Goal: Transaction & Acquisition: Purchase product/service

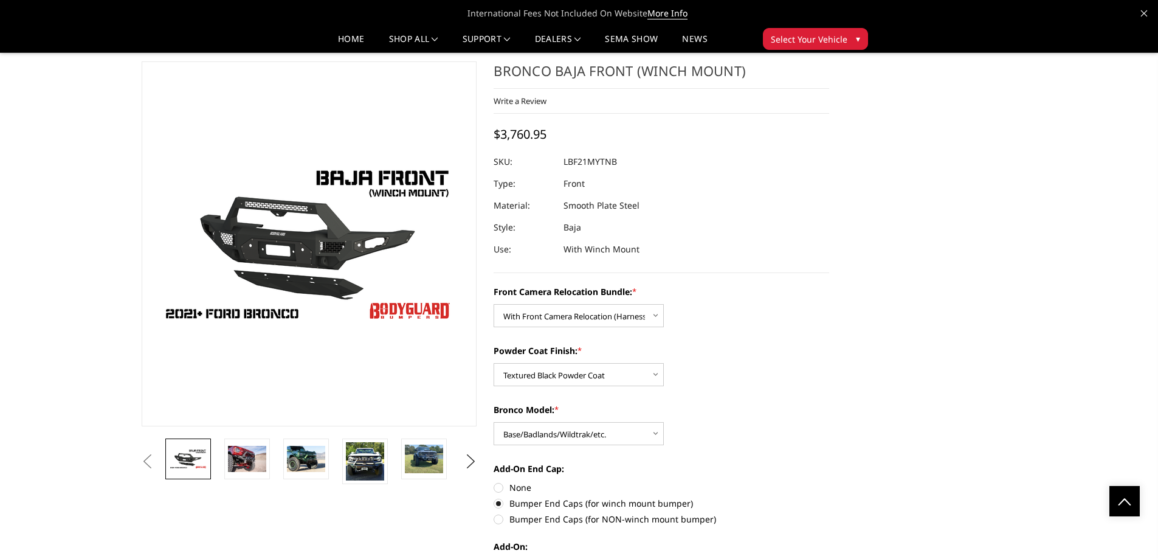
select select "4016"
select select "4015"
select select "4012"
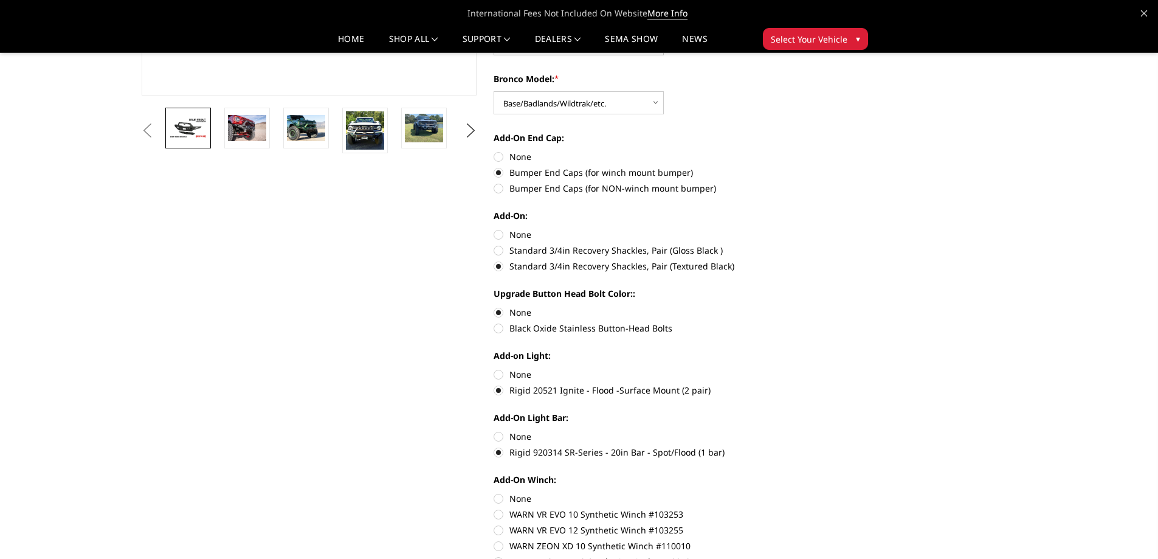
scroll to position [329, 0]
click at [500, 330] on label "Black Oxide Stainless Button-Head Bolts" at bounding box center [662, 329] width 336 height 13
click at [829, 308] on input "Black Oxide Stainless Button-Head Bolts" at bounding box center [829, 307] width 1 height 1
radio input "true"
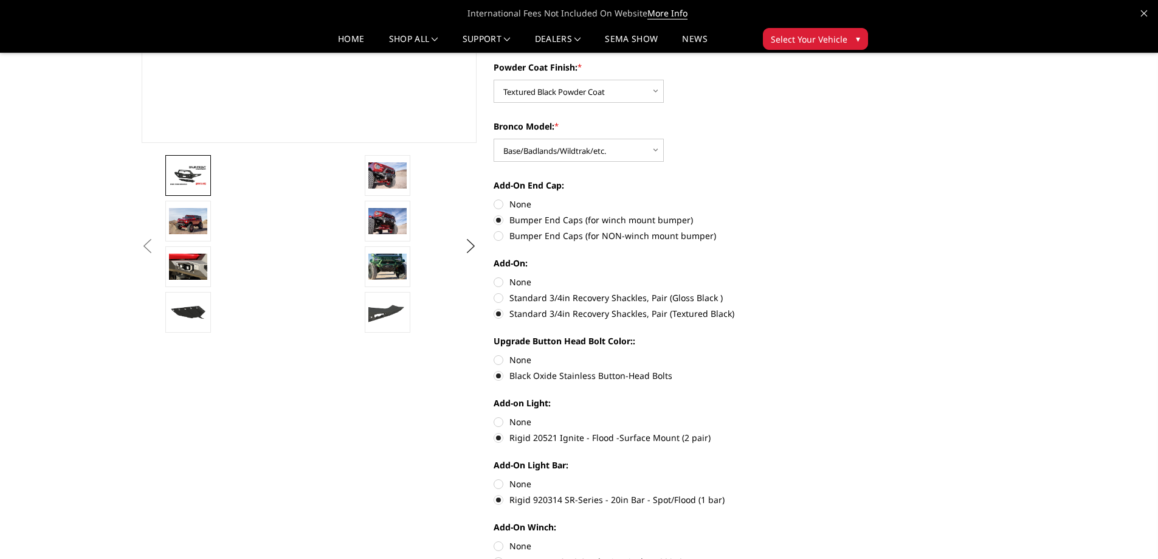
scroll to position [390, 0]
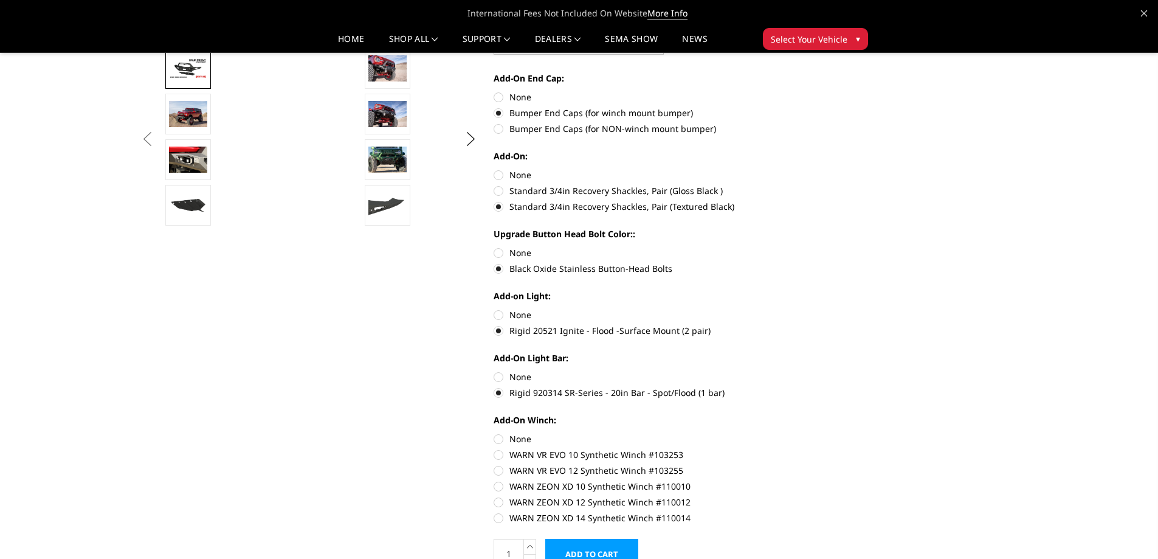
click at [501, 250] on label "None" at bounding box center [662, 252] width 336 height 13
click at [494, 247] on input "None" at bounding box center [494, 246] width 1 height 1
radio input "true"
click at [497, 269] on label "Black Oxide Stainless Button-Head Bolts" at bounding box center [662, 268] width 336 height 13
click at [829, 247] on input "Black Oxide Stainless Button-Head Bolts" at bounding box center [829, 246] width 1 height 1
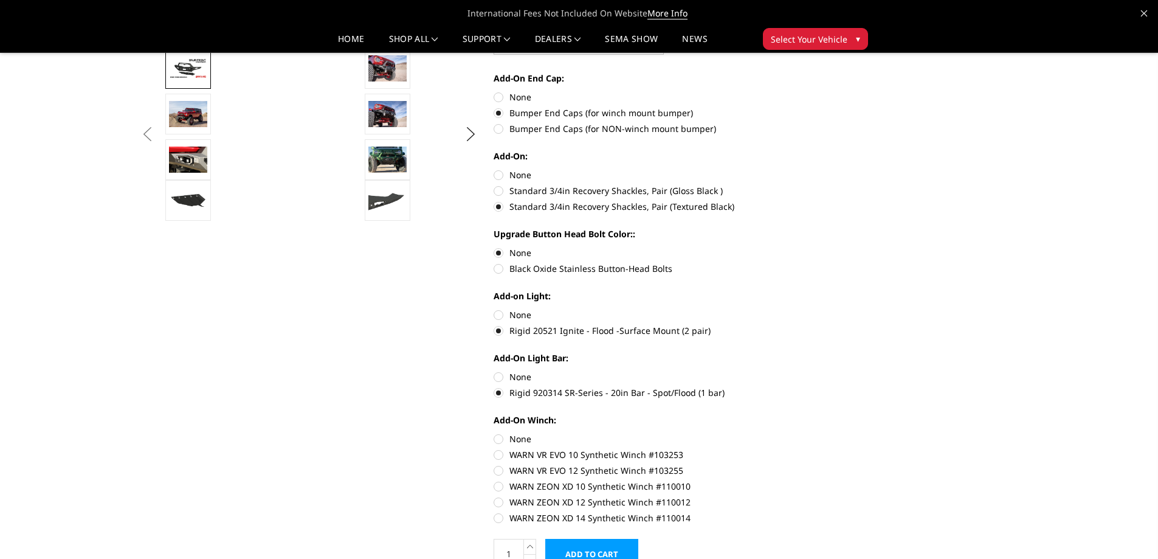
radio input "true"
click at [497, 253] on label "None" at bounding box center [662, 252] width 336 height 13
click at [494, 247] on input "None" at bounding box center [494, 246] width 1 height 1
radio input "true"
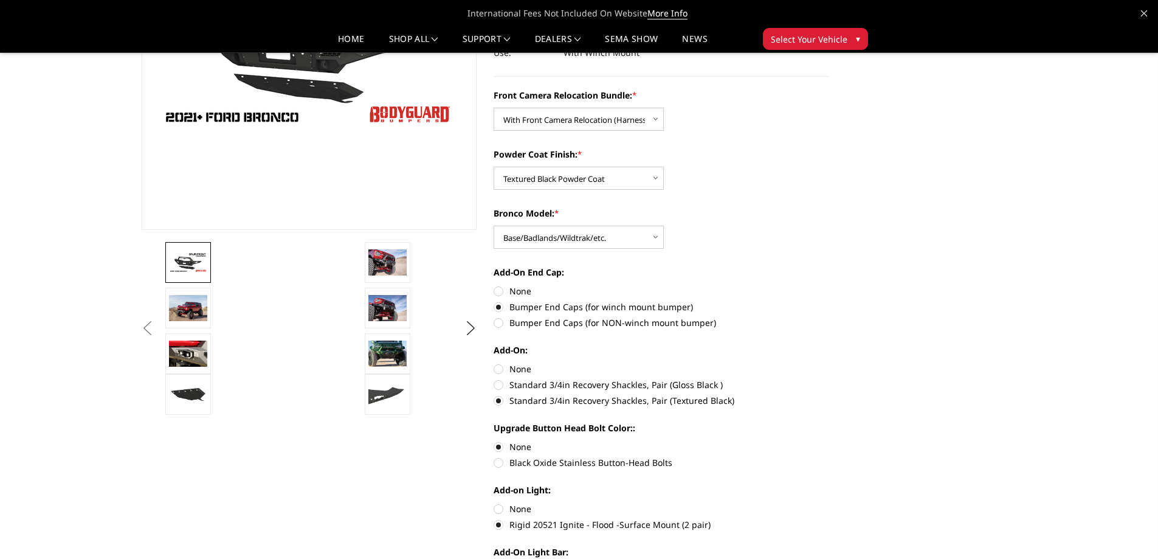
scroll to position [147, 0]
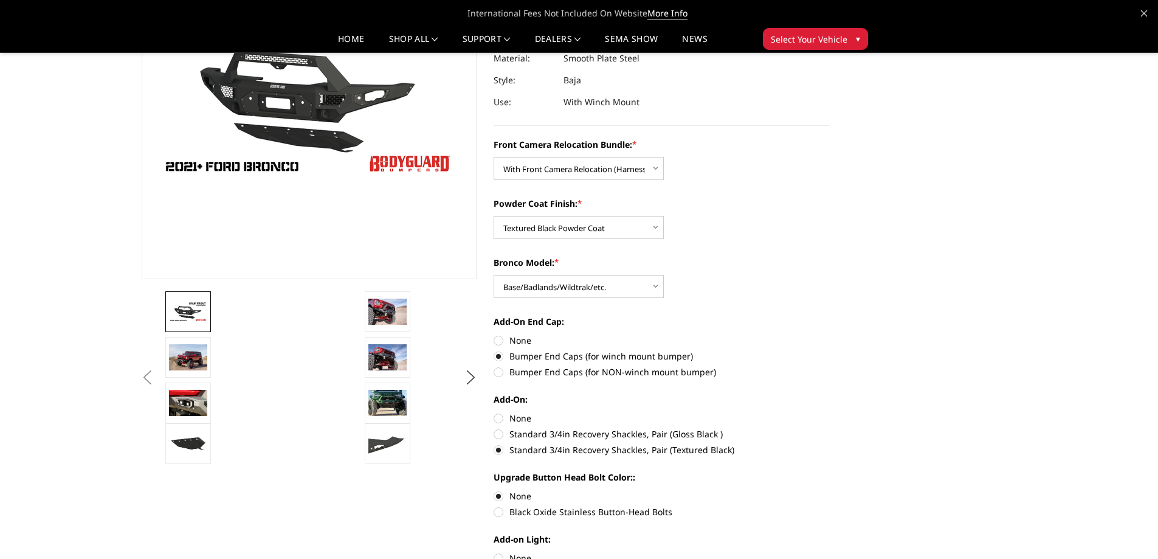
click at [181, 305] on img at bounding box center [188, 311] width 38 height 21
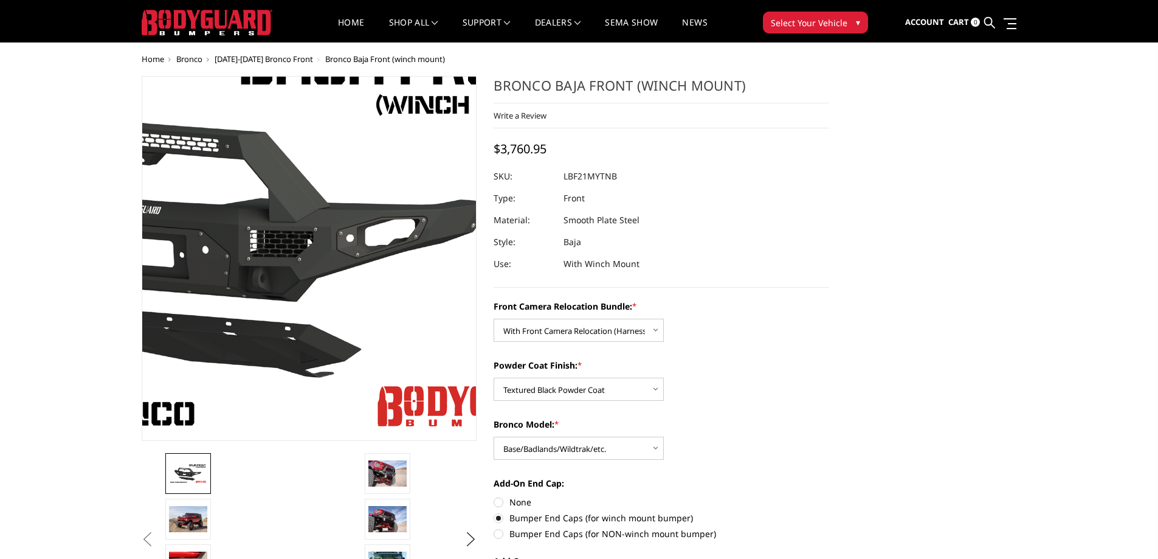
scroll to position [0, 0]
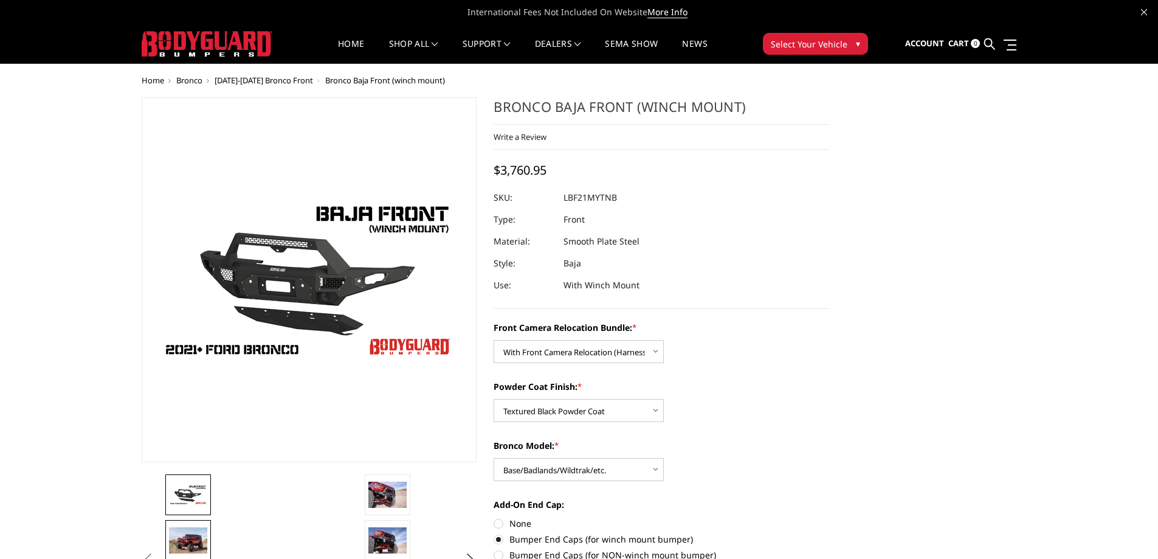
click at [201, 533] on img at bounding box center [188, 540] width 38 height 26
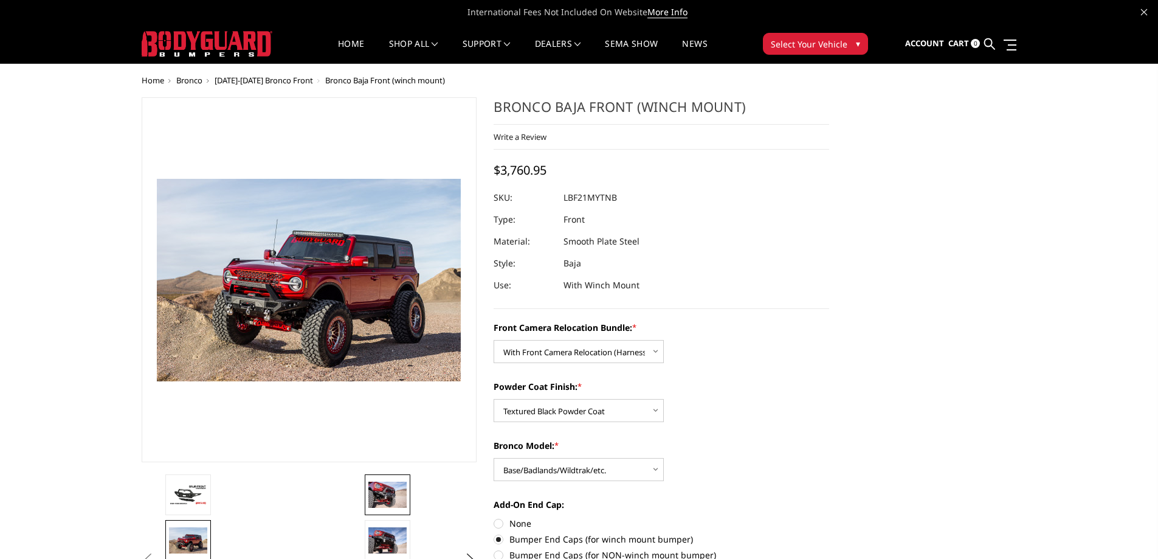
click at [381, 494] on img at bounding box center [387, 494] width 38 height 26
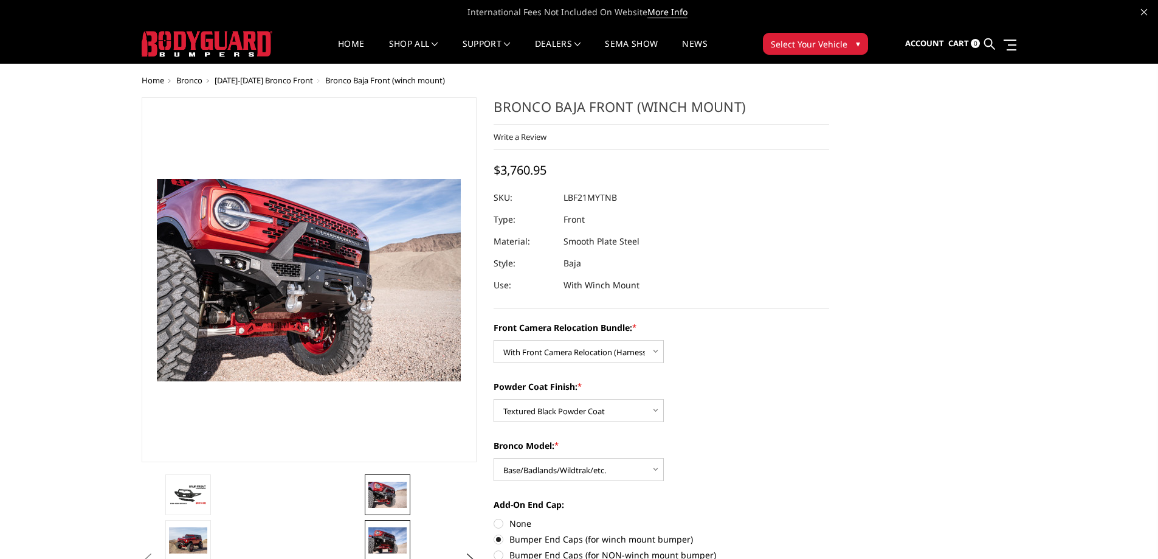
click at [397, 523] on link at bounding box center [388, 540] width 46 height 41
